Goal: Transaction & Acquisition: Book appointment/travel/reservation

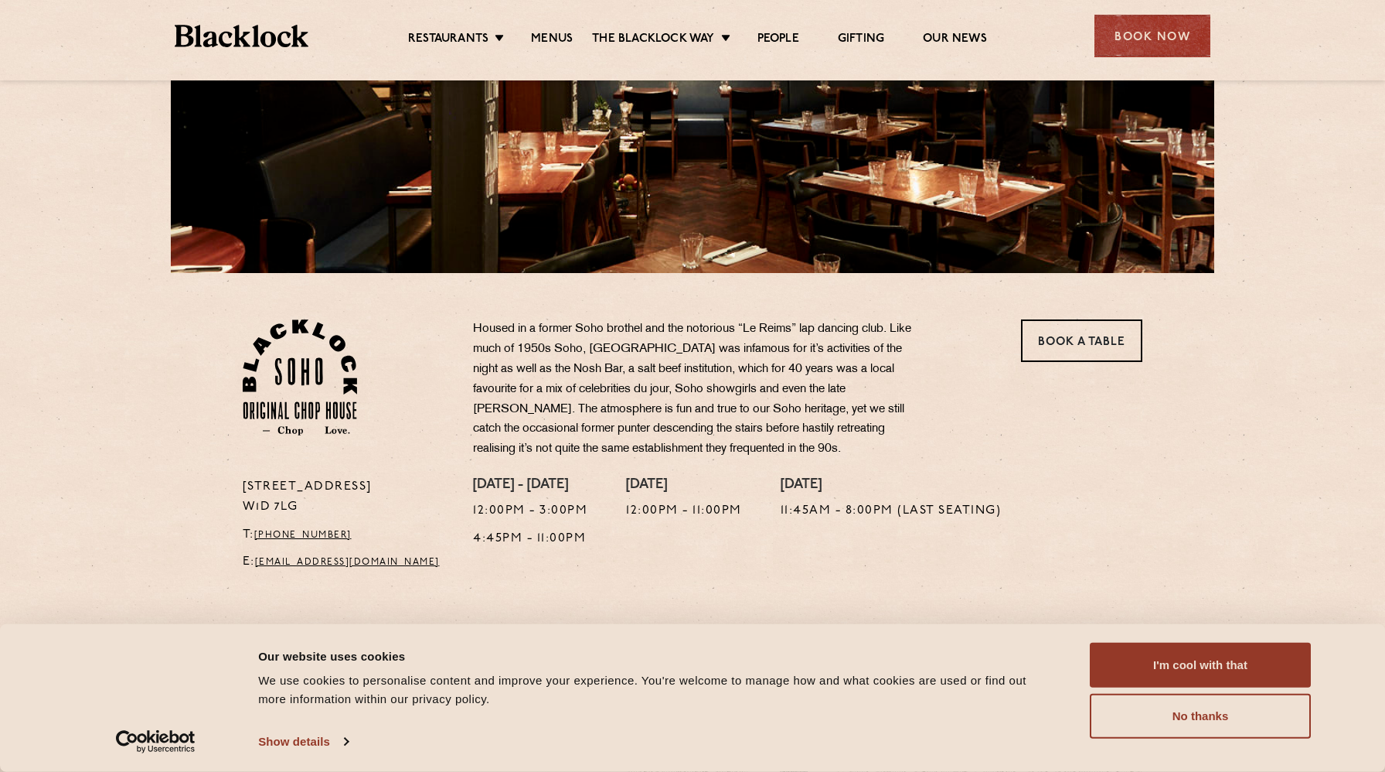
scroll to position [288, 0]
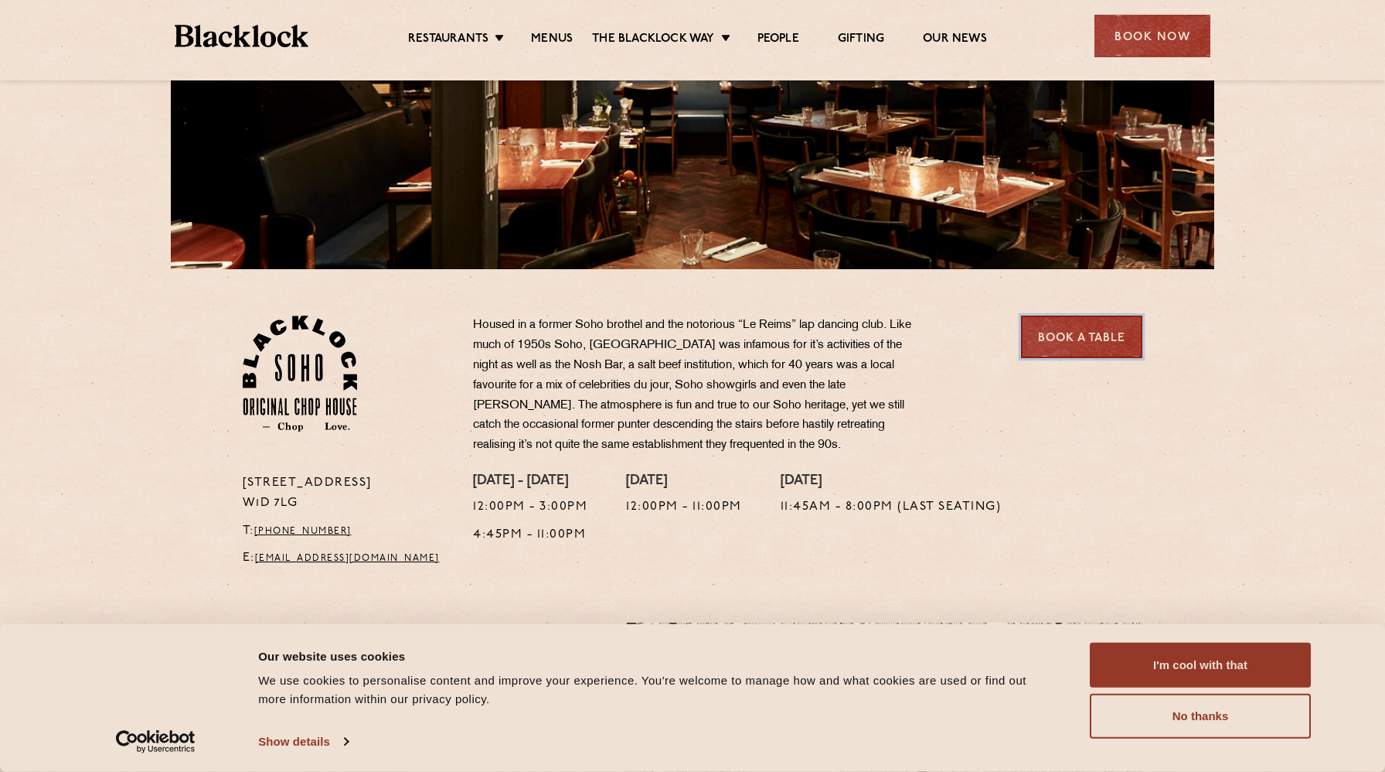
click at [1089, 348] on link "Book a Table" at bounding box center [1081, 336] width 121 height 43
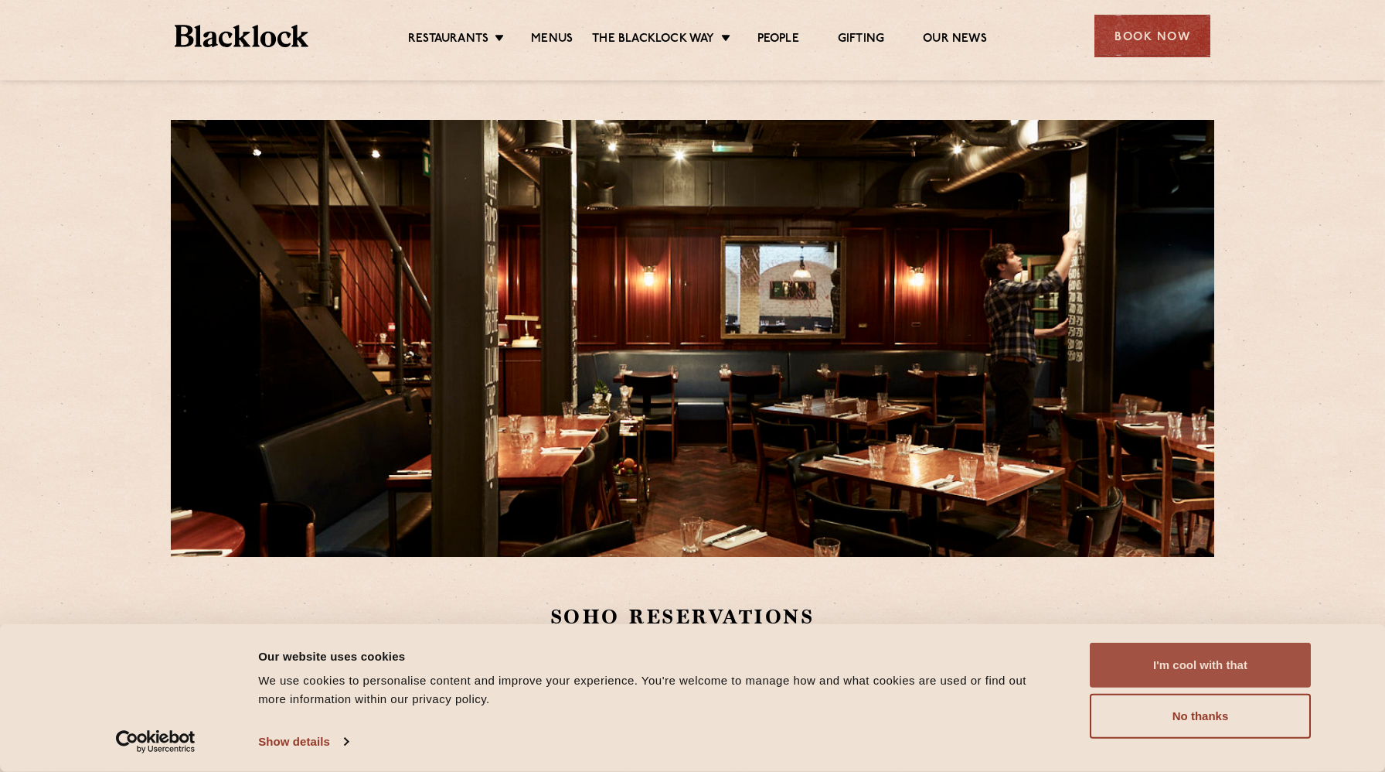
click at [1158, 667] on button "I'm cool with that" at bounding box center [1200, 664] width 221 height 45
